Goal: Navigation & Orientation: Go to known website

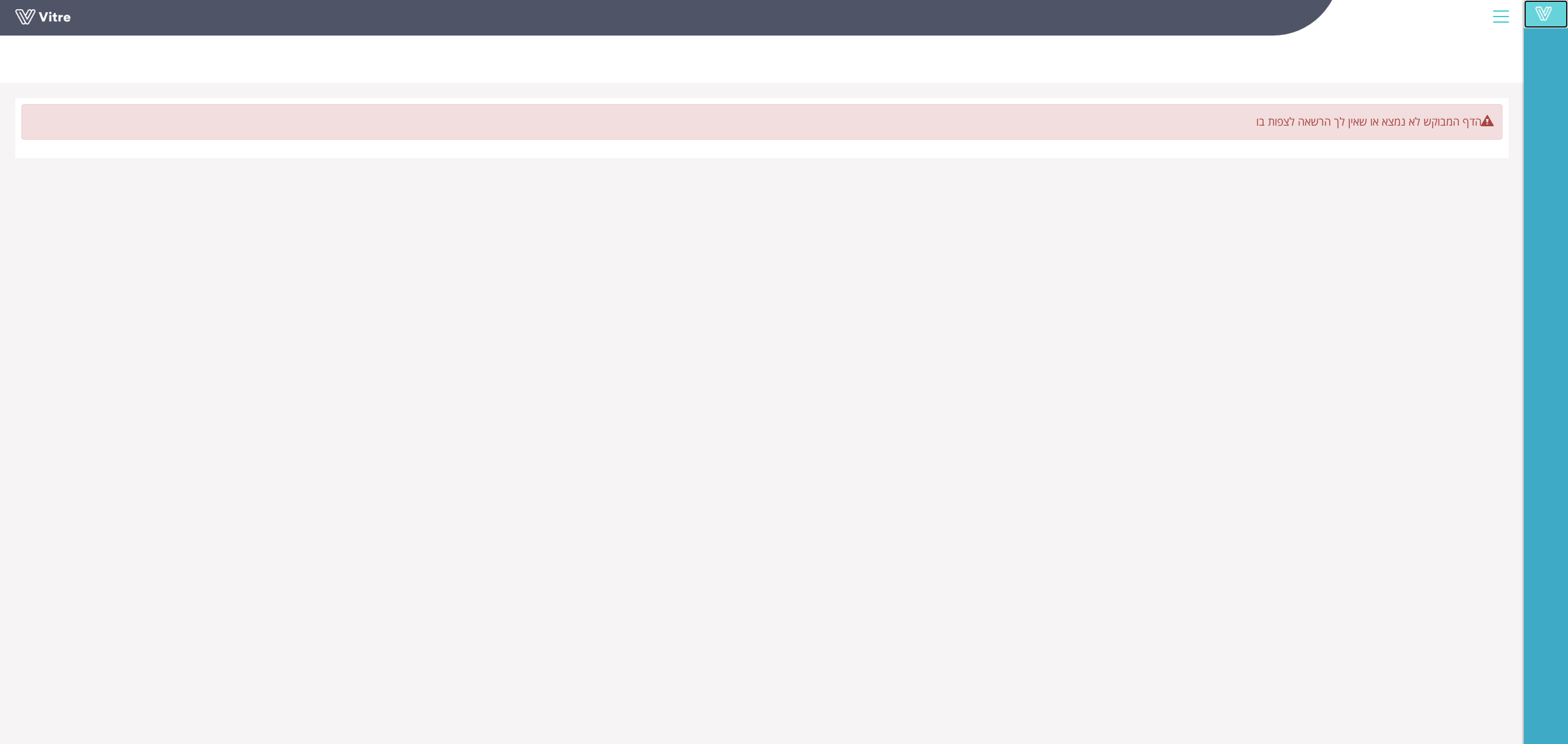
click at [1539, 25] on link "Vitre" at bounding box center [1546, 14] width 44 height 28
click at [55, 22] on link at bounding box center [62, 20] width 92 height 22
click at [1504, 14] on div at bounding box center [1501, 17] width 27 height 33
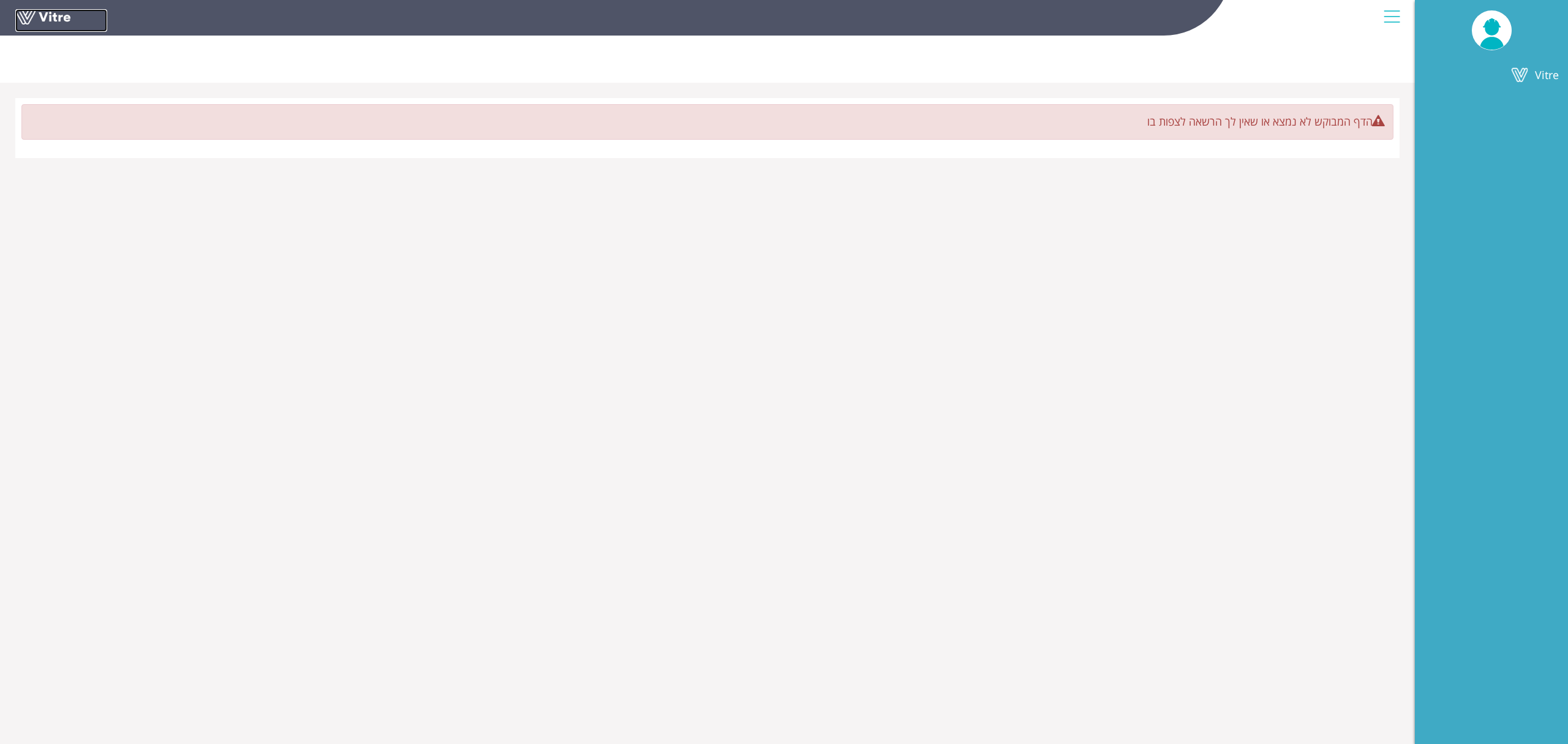
click at [30, 21] on link at bounding box center [62, 20] width 92 height 22
